Goal: Check status: Check status

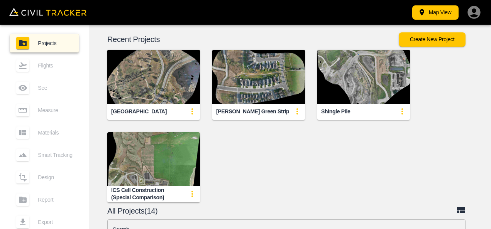
scroll to position [88, 0]
click at [390, 158] on div "[GEOGRAPHIC_DATA][PERSON_NAME] Green Strip Shingle Pile ICS Cell Construction (…" at bounding box center [284, 119] width 412 height 165
click at [443, 8] on button "Map View" at bounding box center [435, 12] width 46 height 14
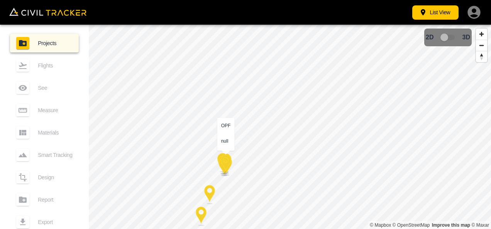
click at [227, 164] on div at bounding box center [225, 164] width 19 height 19
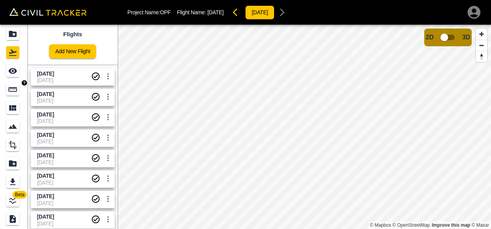
click at [15, 95] on div "Measure" at bounding box center [12, 89] width 13 height 12
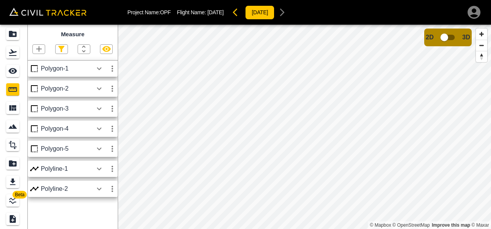
click at [305, 229] on html "Project Name: OPF Flight Name: [DATE] [DATE] Beta Measure Polygon-1 Polygon-2 P…" at bounding box center [245, 114] width 491 height 229
